Goal: Transaction & Acquisition: Purchase product/service

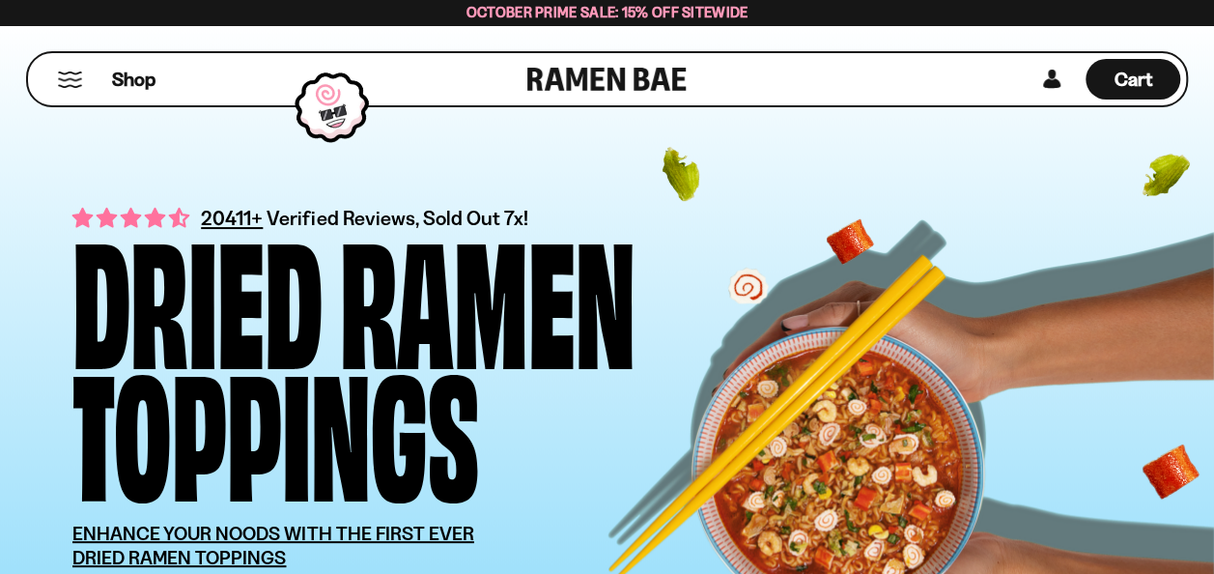
click at [72, 76] on button "Mobile Menu Trigger" at bounding box center [70, 79] width 26 height 16
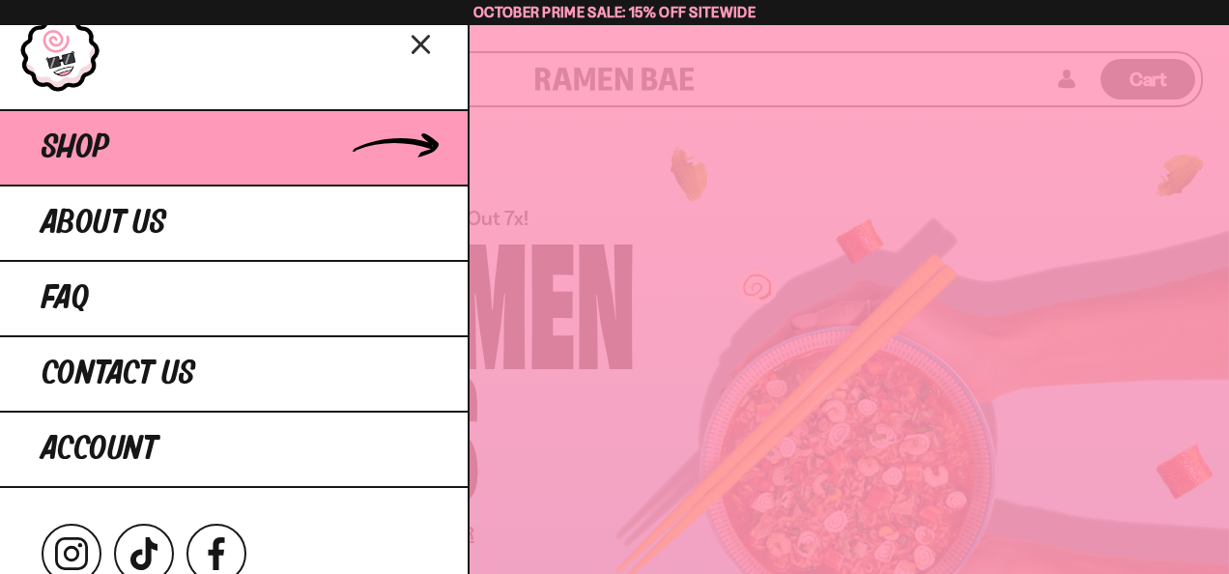
click at [60, 143] on span "Shop" at bounding box center [76, 147] width 68 height 35
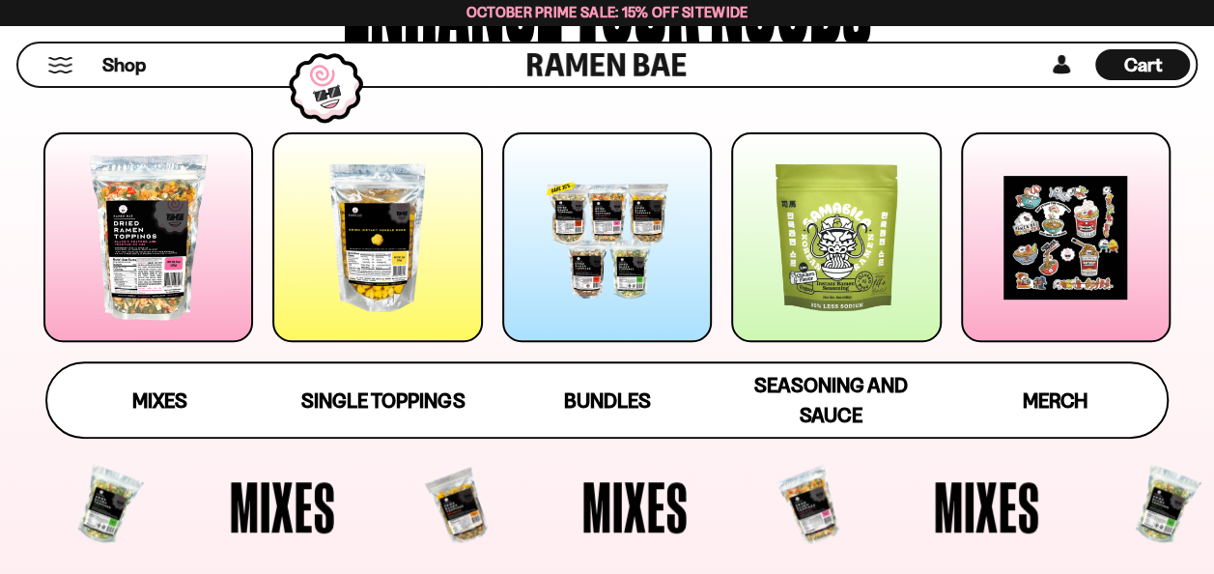
scroll to position [290, 0]
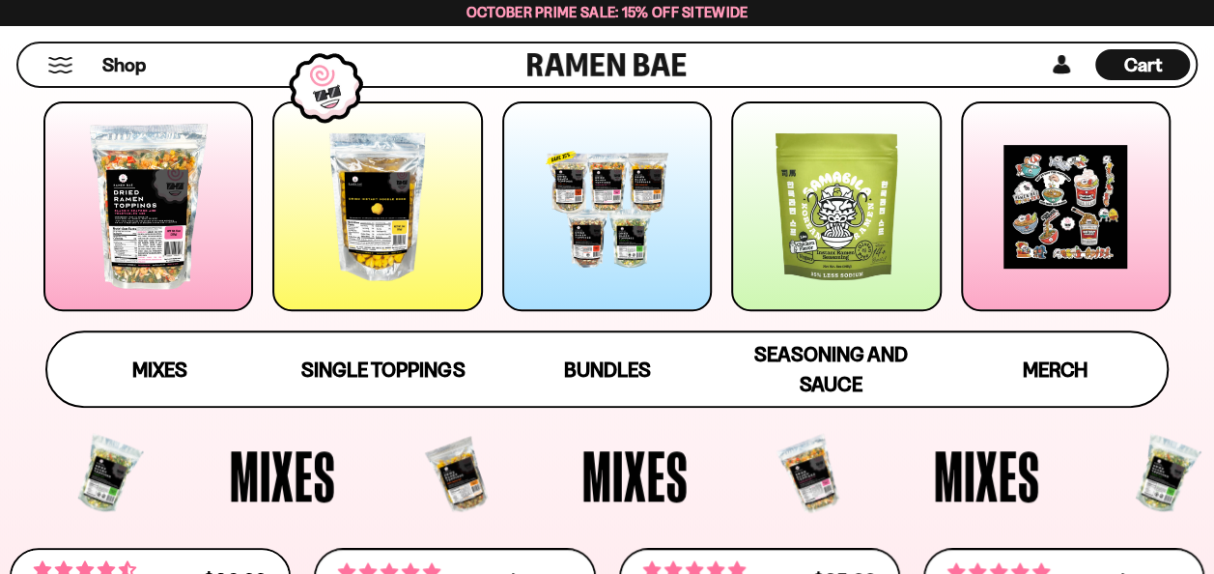
click at [117, 214] on div at bounding box center [148, 206] width 210 height 210
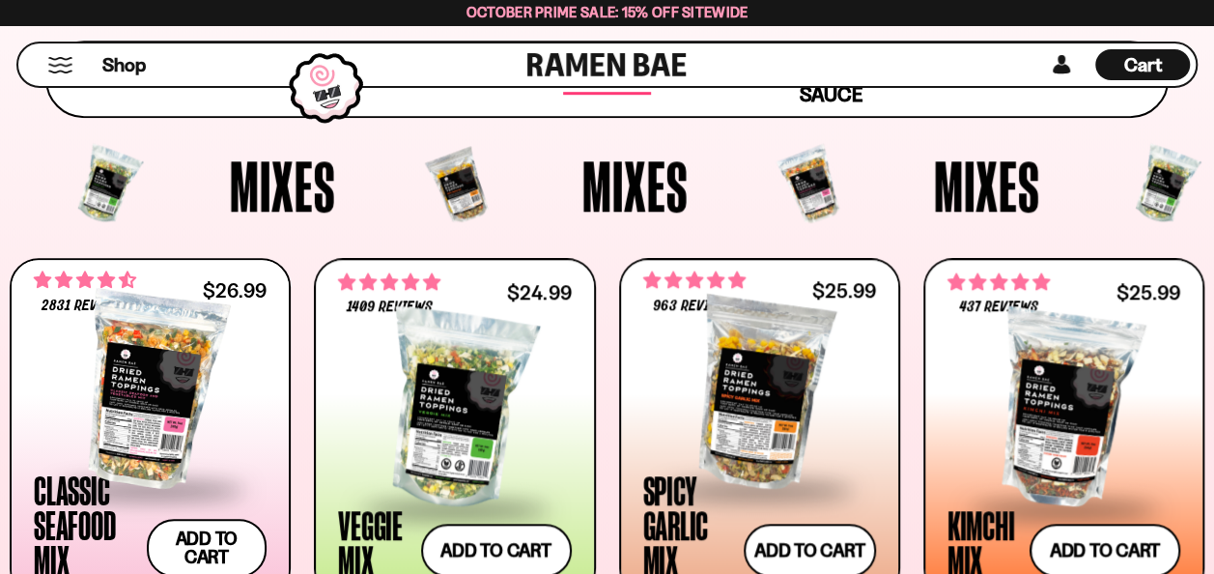
scroll to position [676, 0]
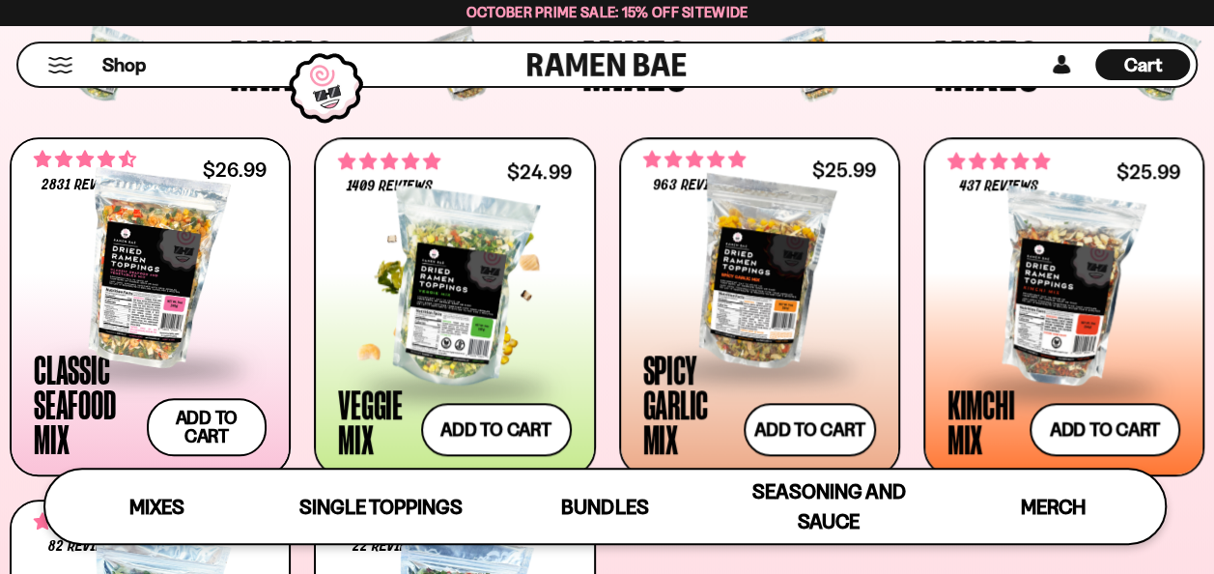
click at [458, 222] on div at bounding box center [454, 288] width 233 height 193
